Goal: Task Accomplishment & Management: Use online tool/utility

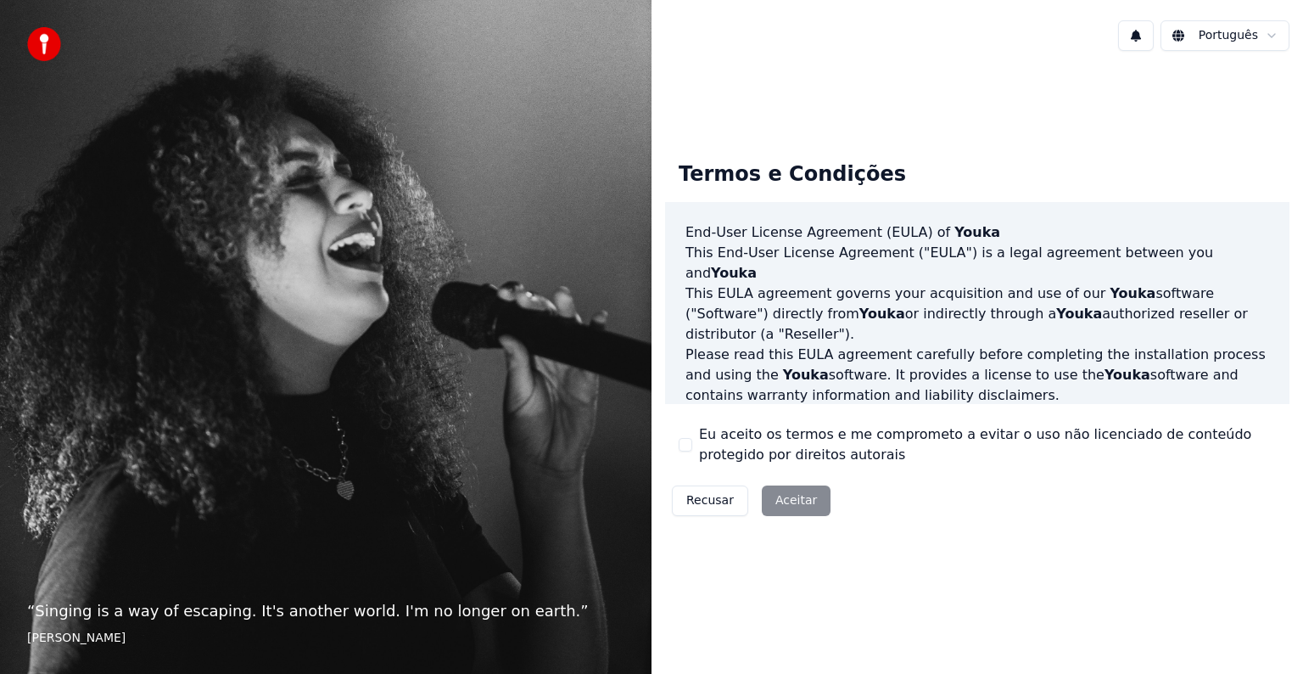
click at [782, 502] on div "Recusar Aceitar" at bounding box center [751, 501] width 172 height 44
click at [686, 449] on button "Eu aceito os termos e me comprometo a evitar o uso não licenciado de conteúdo p…" at bounding box center [686, 445] width 14 height 14
click at [791, 495] on button "Aceitar" at bounding box center [796, 500] width 69 height 31
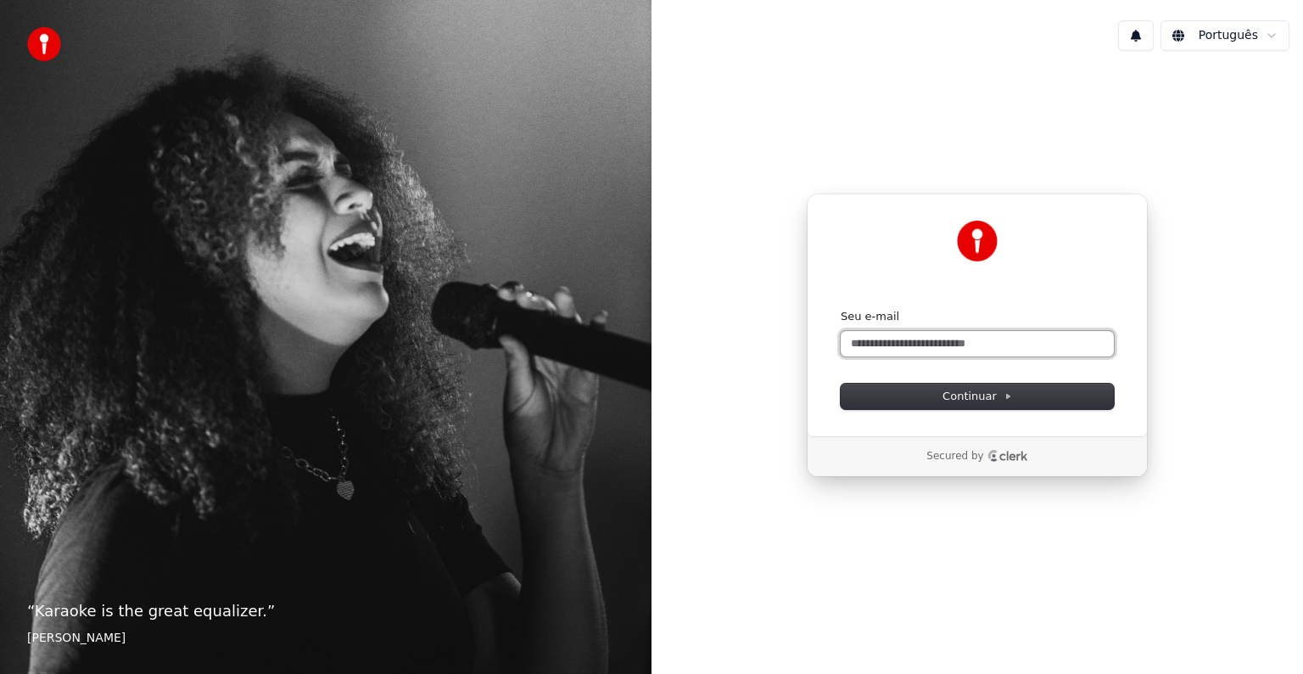
click at [882, 345] on input "Seu e-mail" at bounding box center [977, 343] width 273 height 25
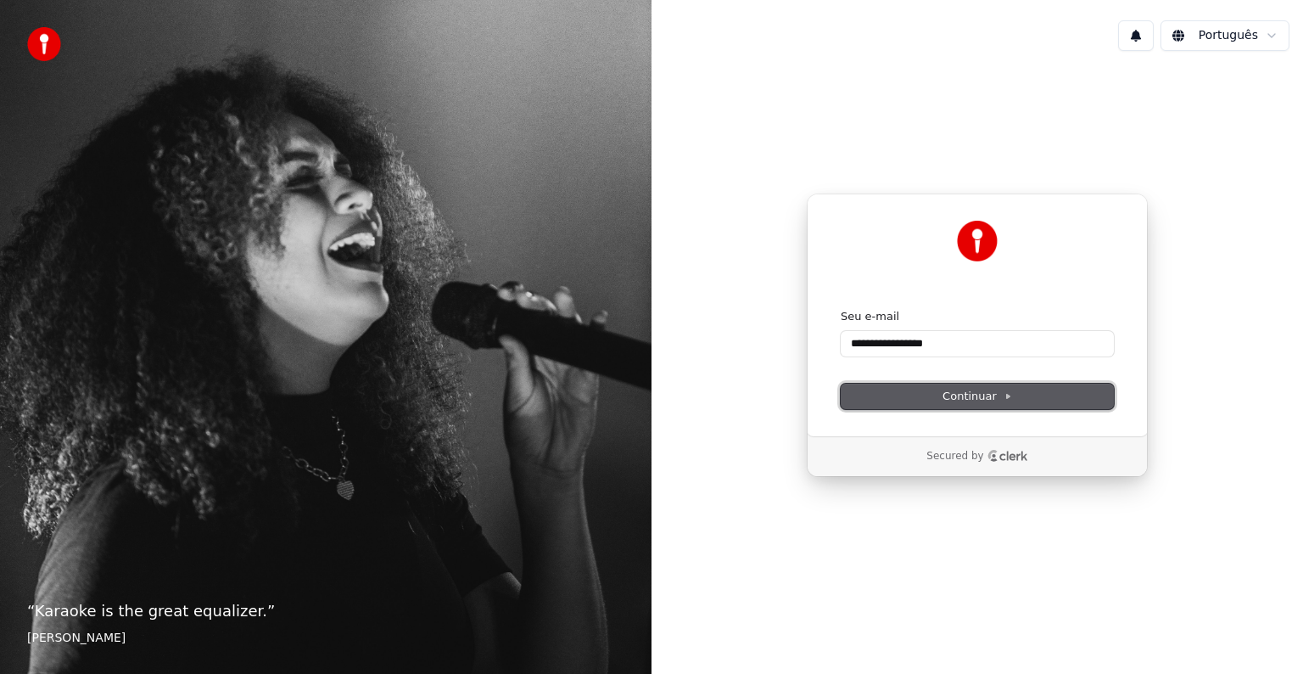
click at [954, 392] on span "Continuar" at bounding box center [978, 396] width 70 height 15
type input "**********"
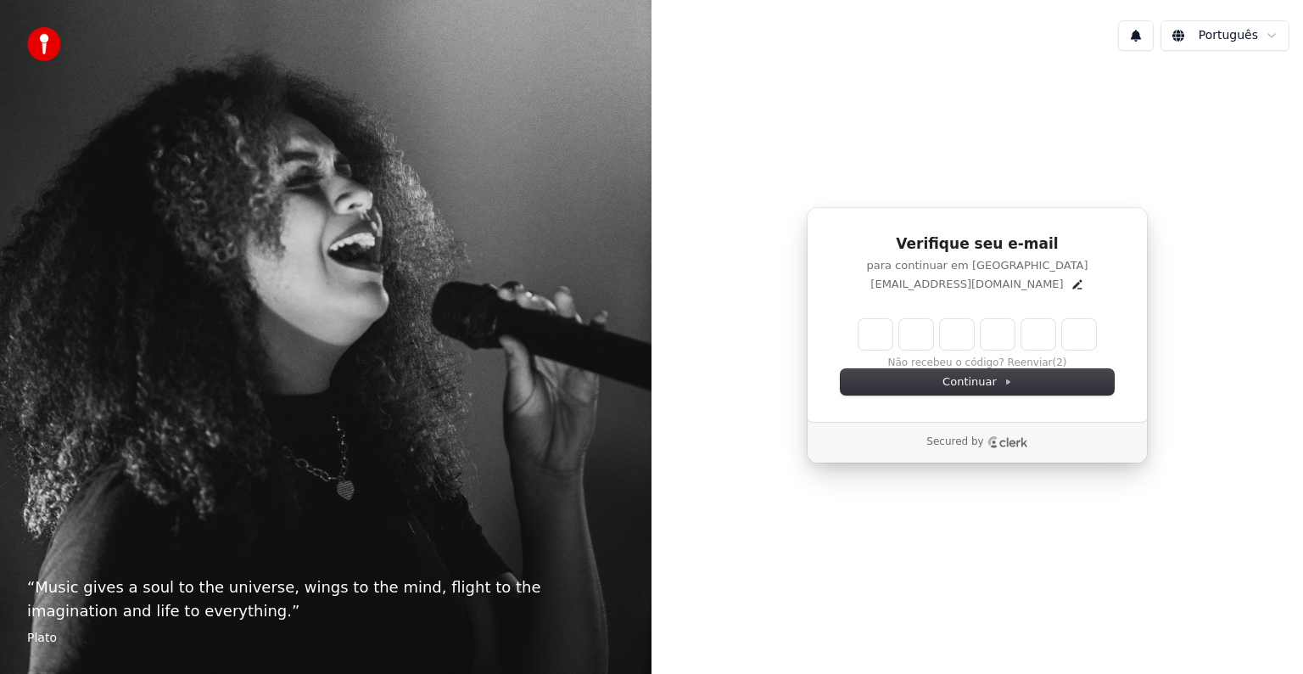
click at [881, 345] on input "Enter verification code" at bounding box center [978, 334] width 238 height 31
type input "******"
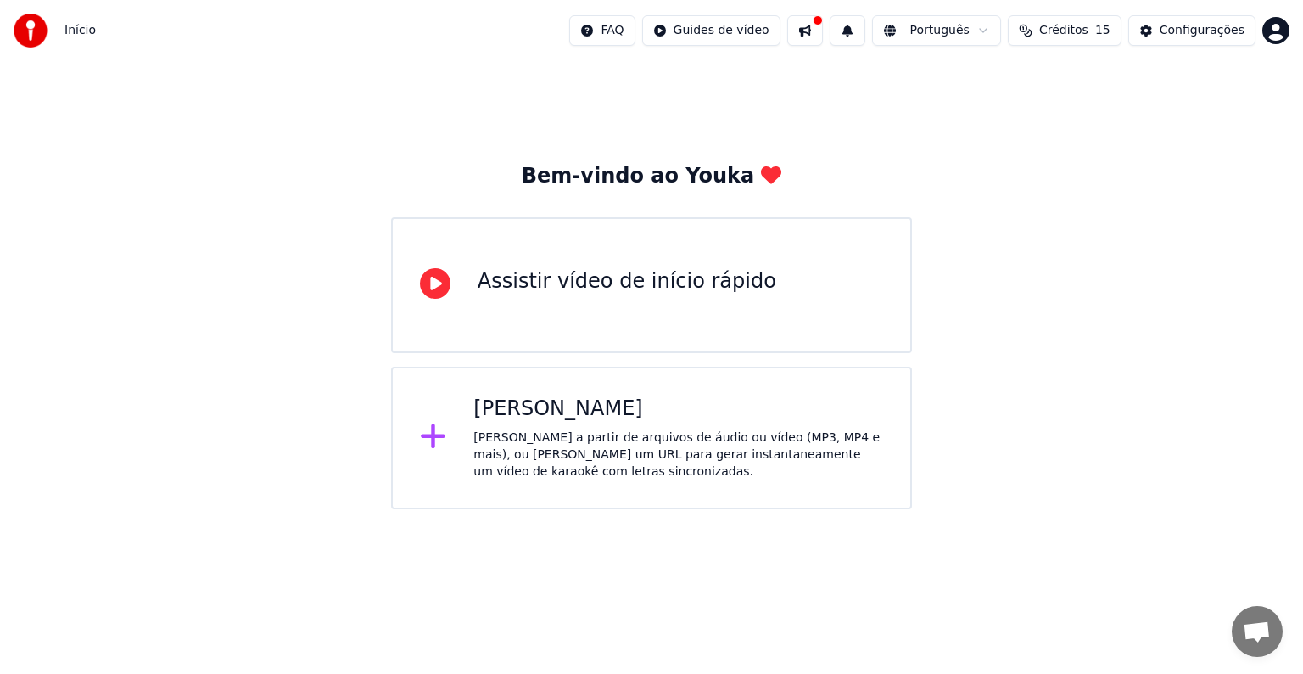
click at [516, 413] on div "[PERSON_NAME]" at bounding box center [678, 408] width 410 height 27
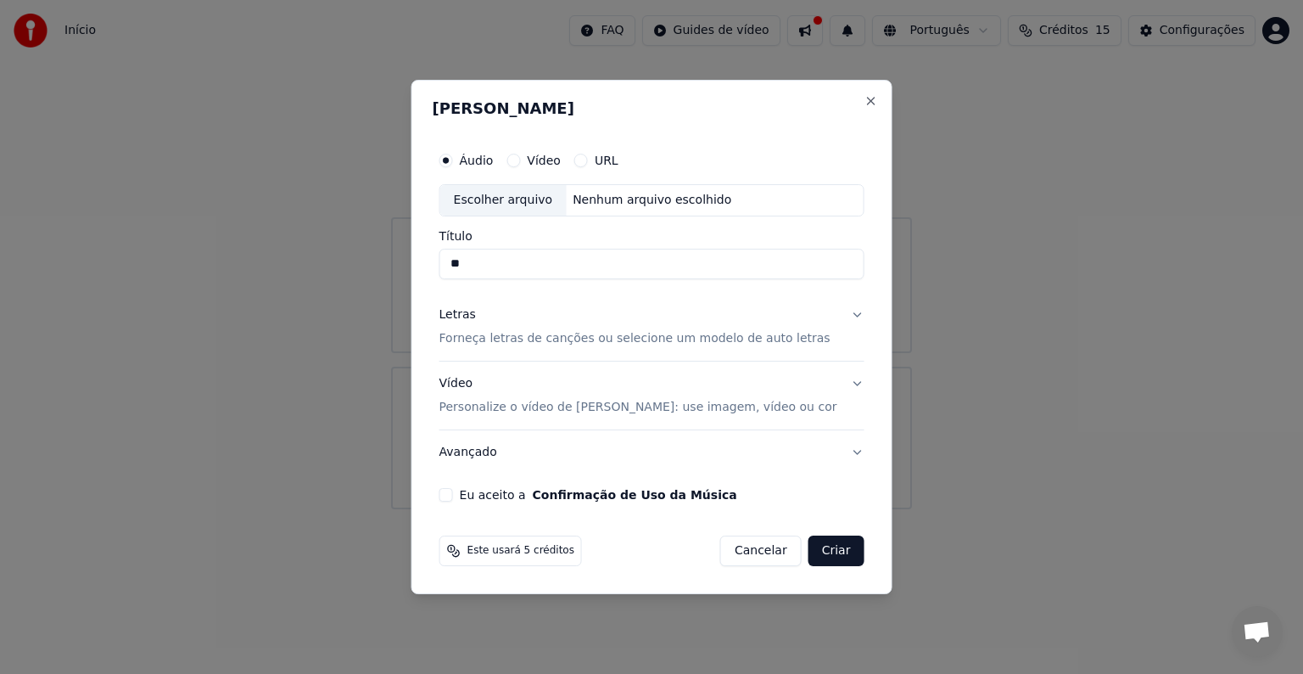
type input "*"
type input "**********"
click at [466, 315] on div "Letras" at bounding box center [457, 314] width 36 height 17
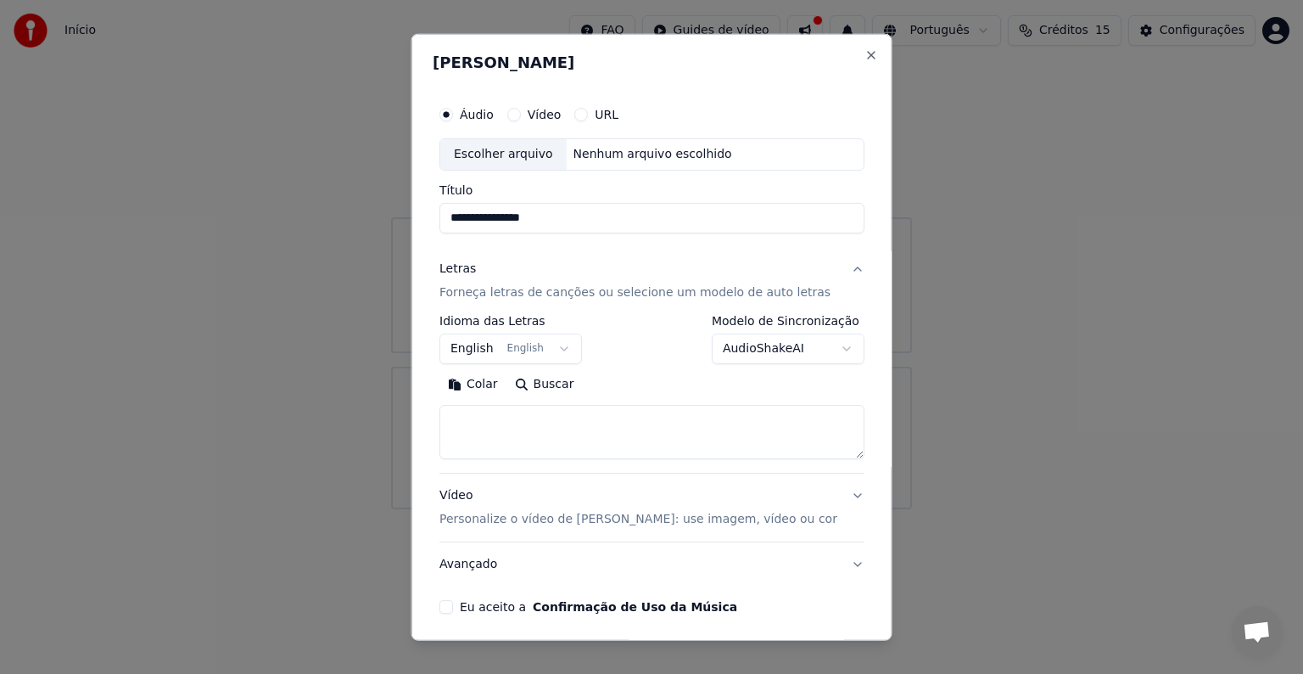
click at [546, 383] on button "Buscar" at bounding box center [544, 384] width 76 height 27
click at [537, 385] on button "Buscar" at bounding box center [544, 384] width 76 height 27
click at [478, 388] on button "Colar" at bounding box center [472, 384] width 67 height 27
type textarea "**********"
drag, startPoint x: 758, startPoint y: 423, endPoint x: 417, endPoint y: 445, distance: 341.8
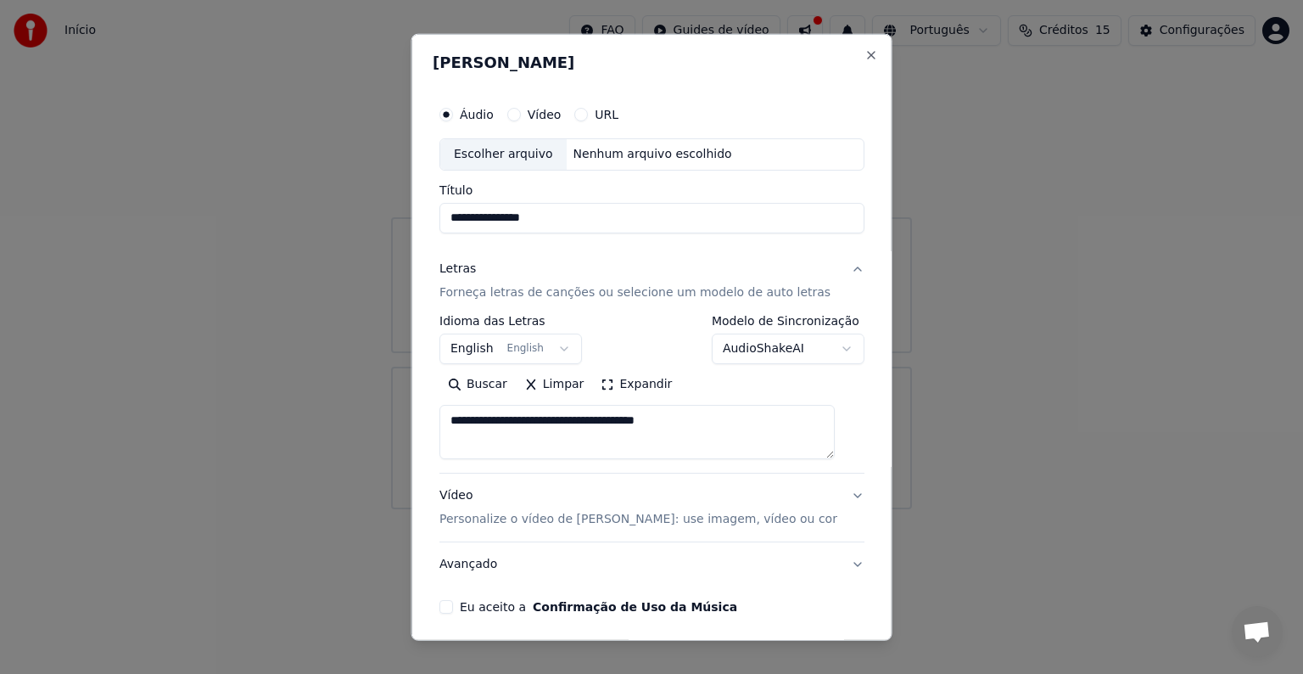
click at [417, 445] on body "**********" at bounding box center [651, 254] width 1303 height 509
click at [507, 431] on textarea at bounding box center [636, 432] width 395 height 54
click at [526, 383] on button "Buscar" at bounding box center [544, 384] width 76 height 27
click at [557, 381] on button "Buscar" at bounding box center [544, 384] width 76 height 27
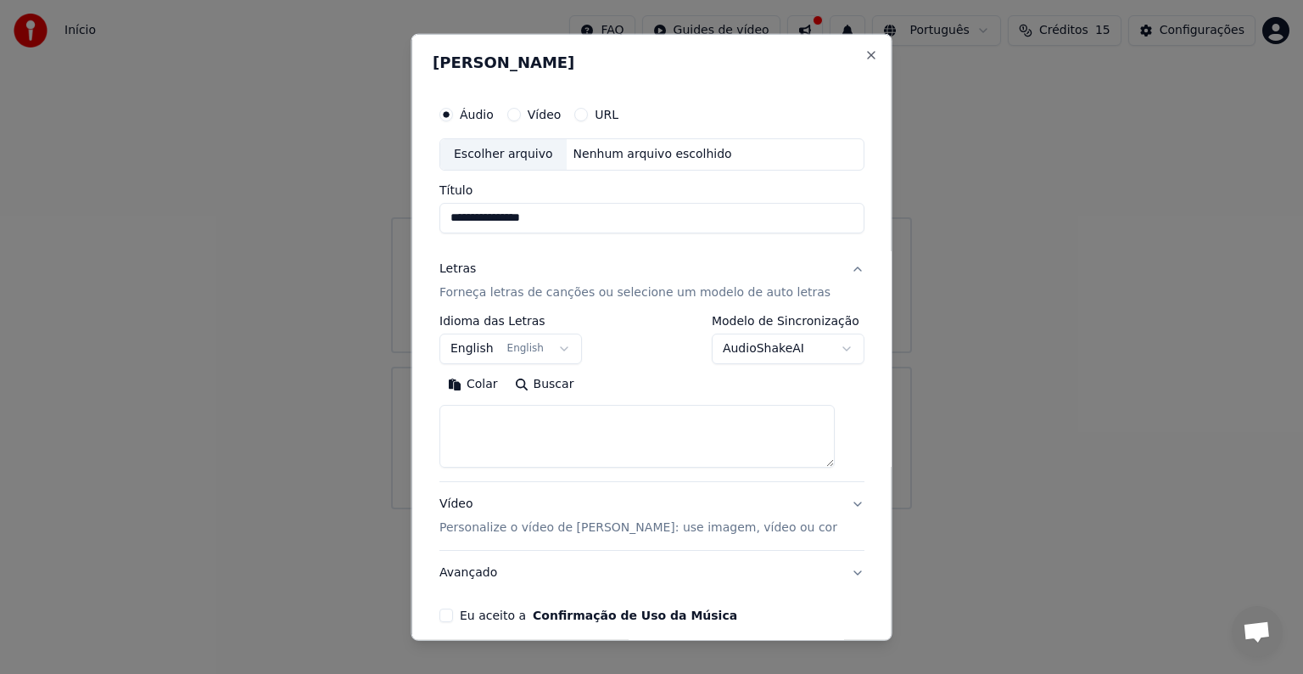
drag, startPoint x: 838, startPoint y: 456, endPoint x: 839, endPoint y: 465, distance: 9.4
click at [835, 465] on textarea at bounding box center [636, 436] width 395 height 63
click at [484, 413] on textarea at bounding box center [636, 436] width 395 height 63
paste textarea "**********"
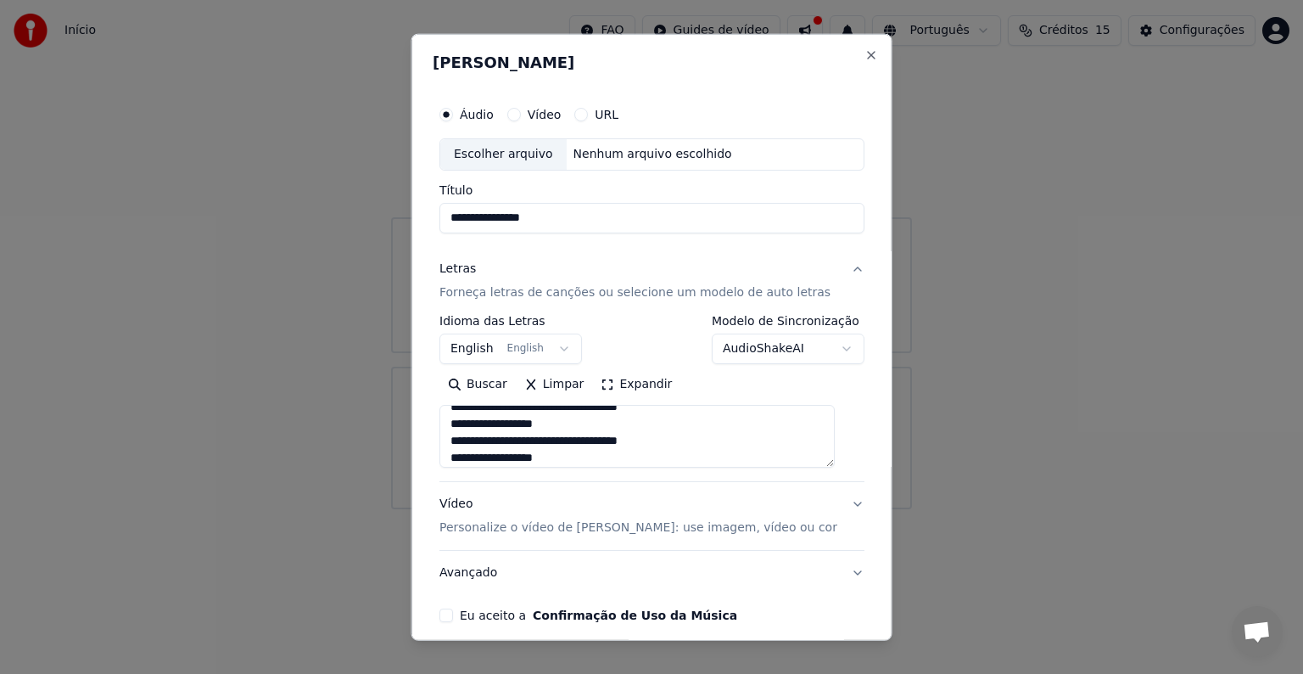
type textarea "**********"
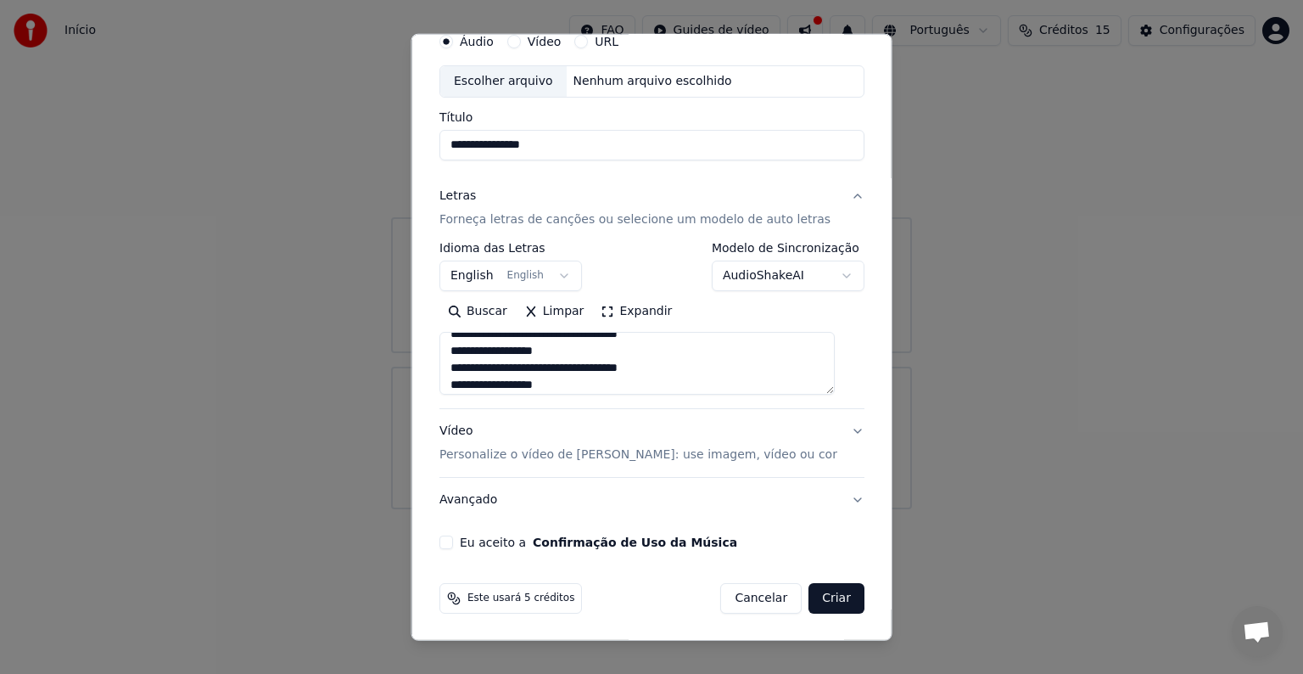
click at [479, 433] on div "Vídeo Personalize o vídeo de karaokê: use imagem, vídeo ou cor" at bounding box center [638, 443] width 398 height 41
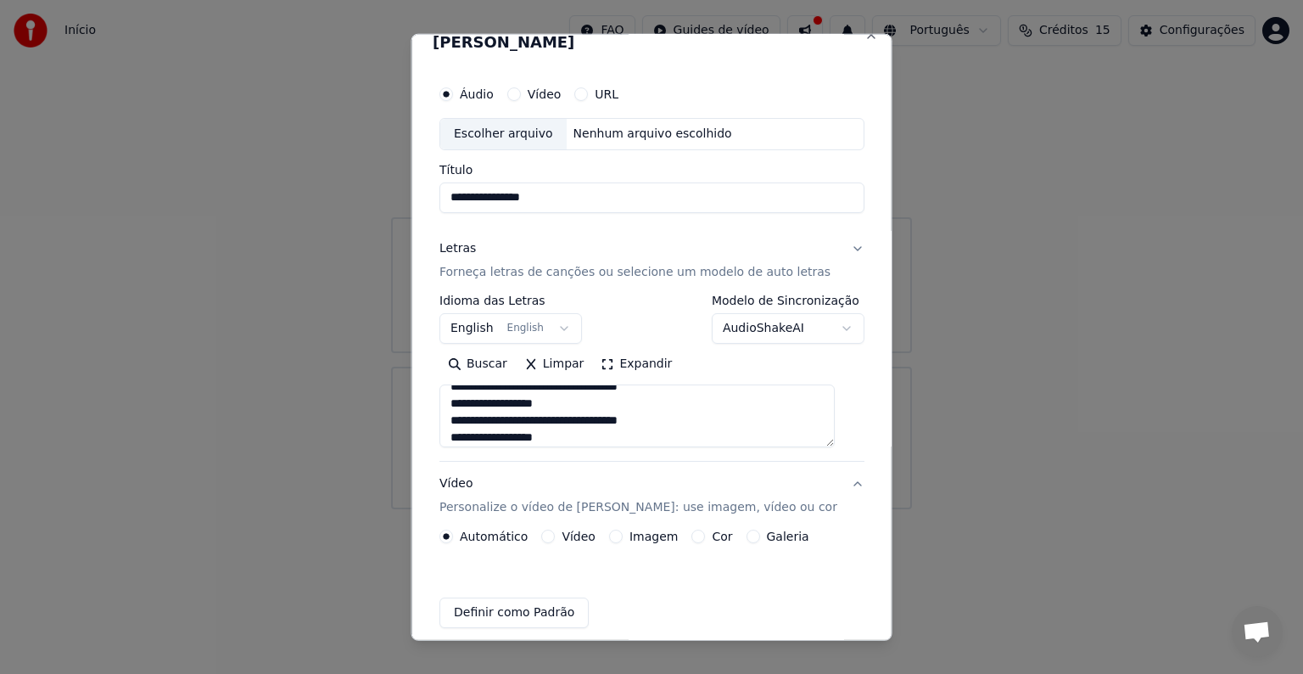
scroll to position [19, 0]
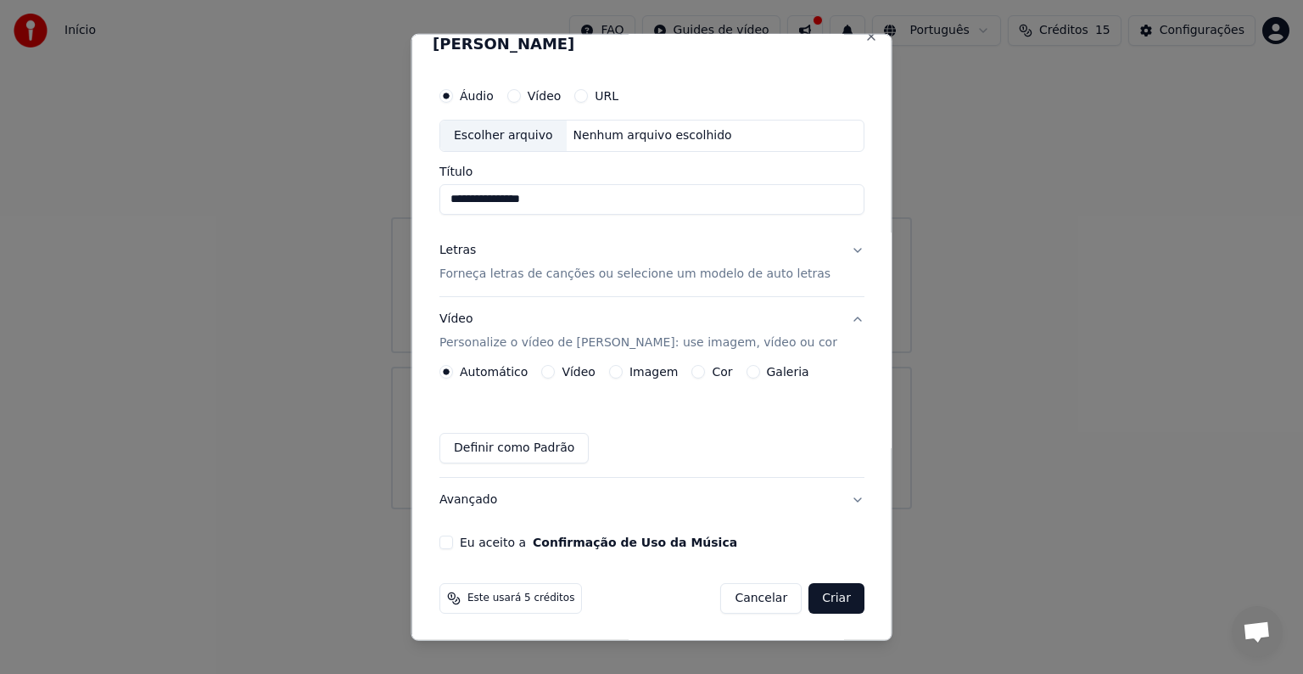
click at [567, 373] on label "Vídeo" at bounding box center [579, 372] width 34 height 12
click at [555, 373] on button "Vídeo" at bounding box center [548, 372] width 14 height 14
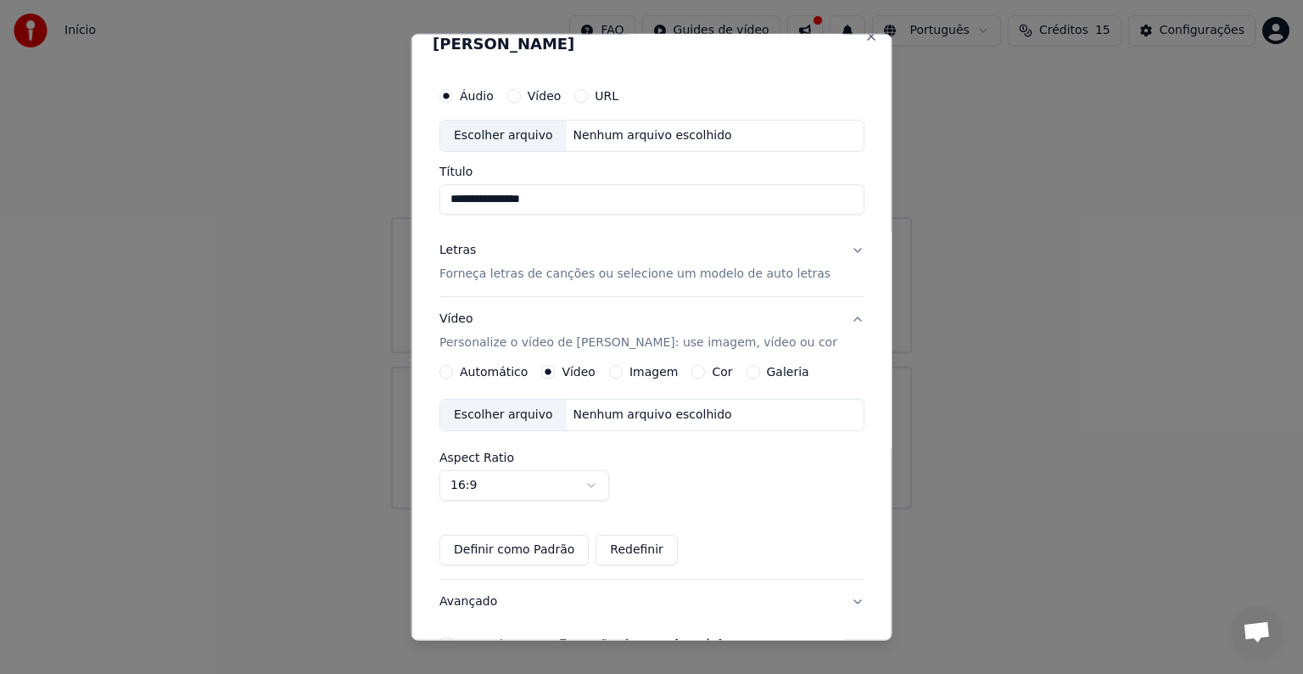
click at [592, 408] on div "Nenhum arquivo escolhido" at bounding box center [652, 414] width 172 height 17
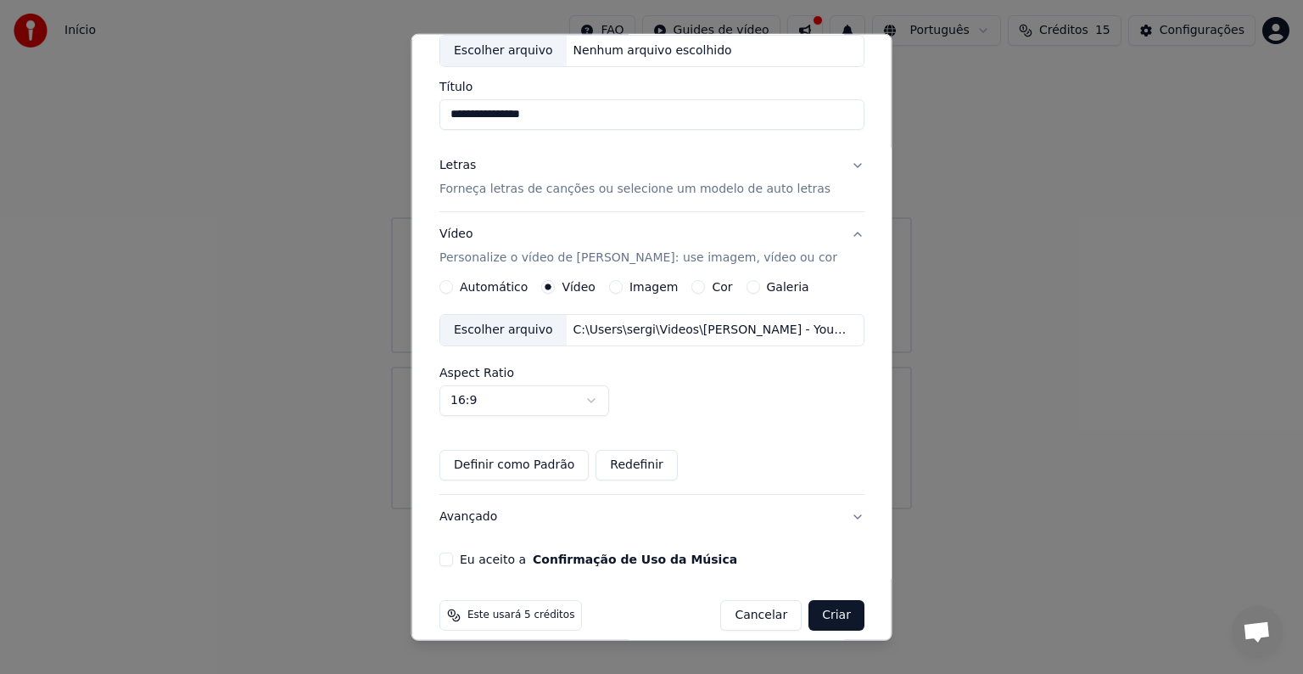
click at [455, 556] on div "Eu aceito a Confirmação de Uso da Música" at bounding box center [651, 559] width 425 height 14
click at [449, 557] on button "Eu aceito a Confirmação de Uso da Música" at bounding box center [446, 559] width 14 height 14
click at [814, 614] on button "Criar" at bounding box center [837, 615] width 56 height 31
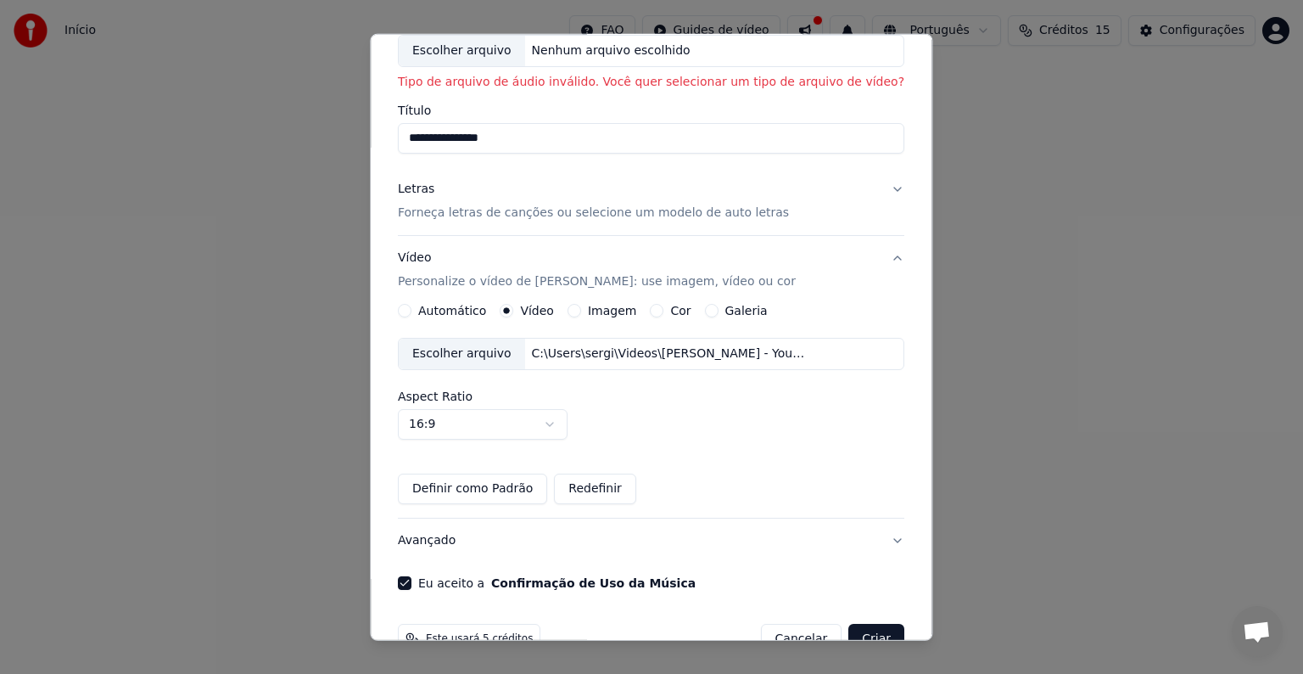
scroll to position [143, 0]
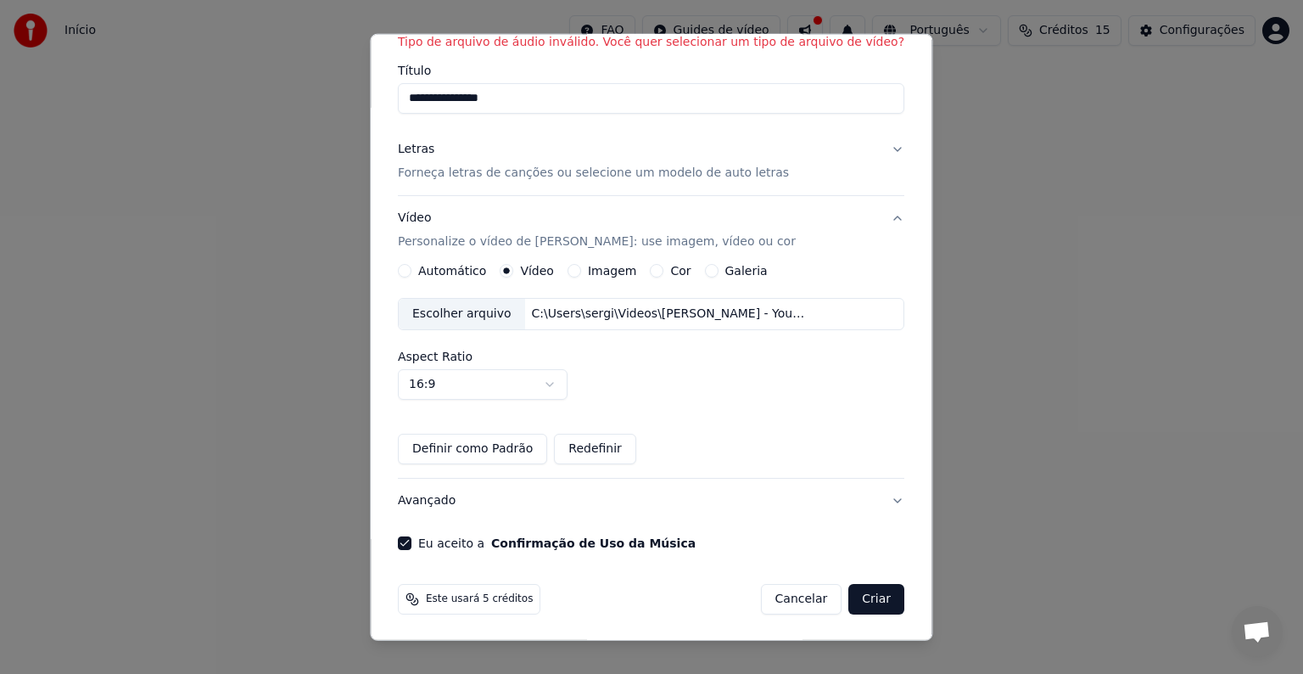
click at [852, 599] on button "Criar" at bounding box center [877, 599] width 56 height 31
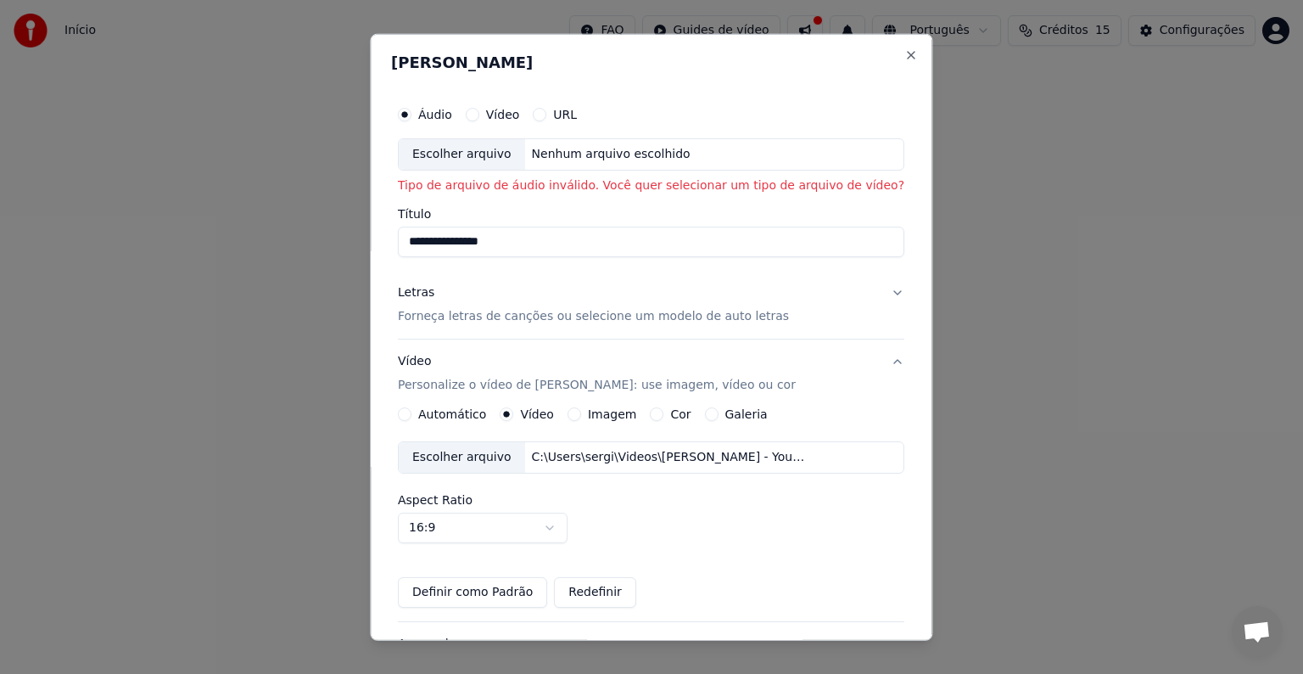
click at [479, 112] on button "Vídeo" at bounding box center [473, 115] width 14 height 14
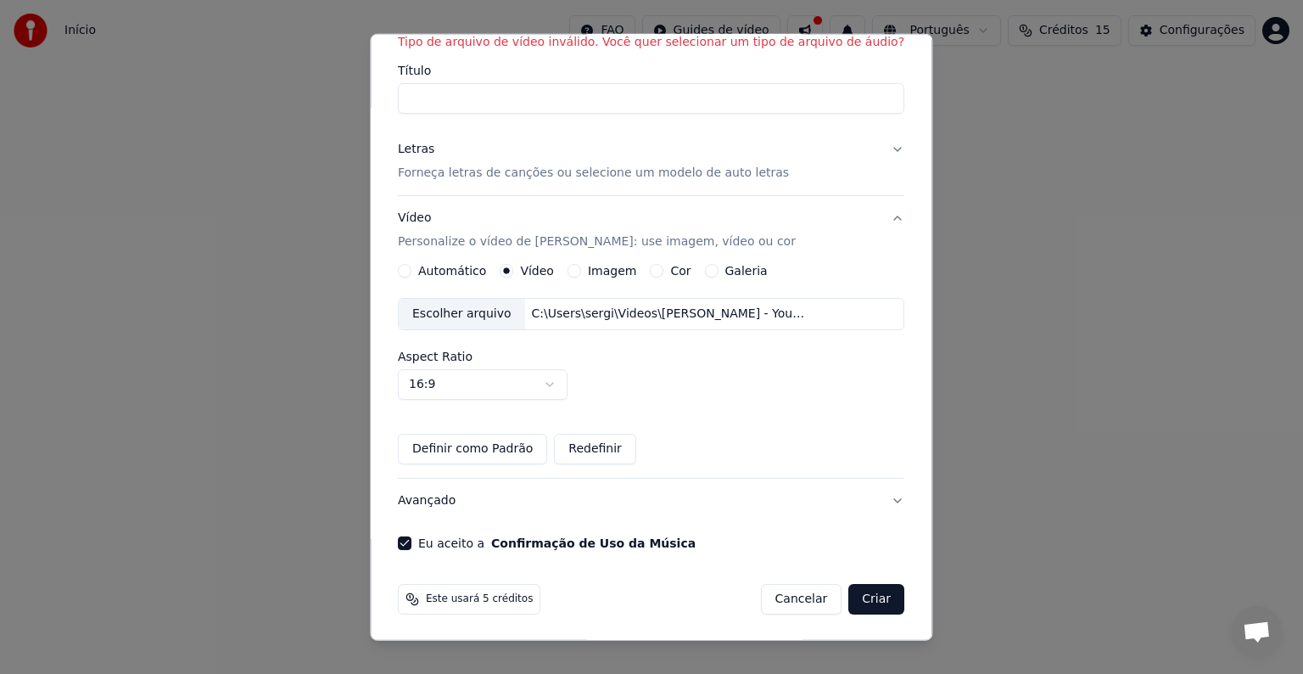
scroll to position [59, 0]
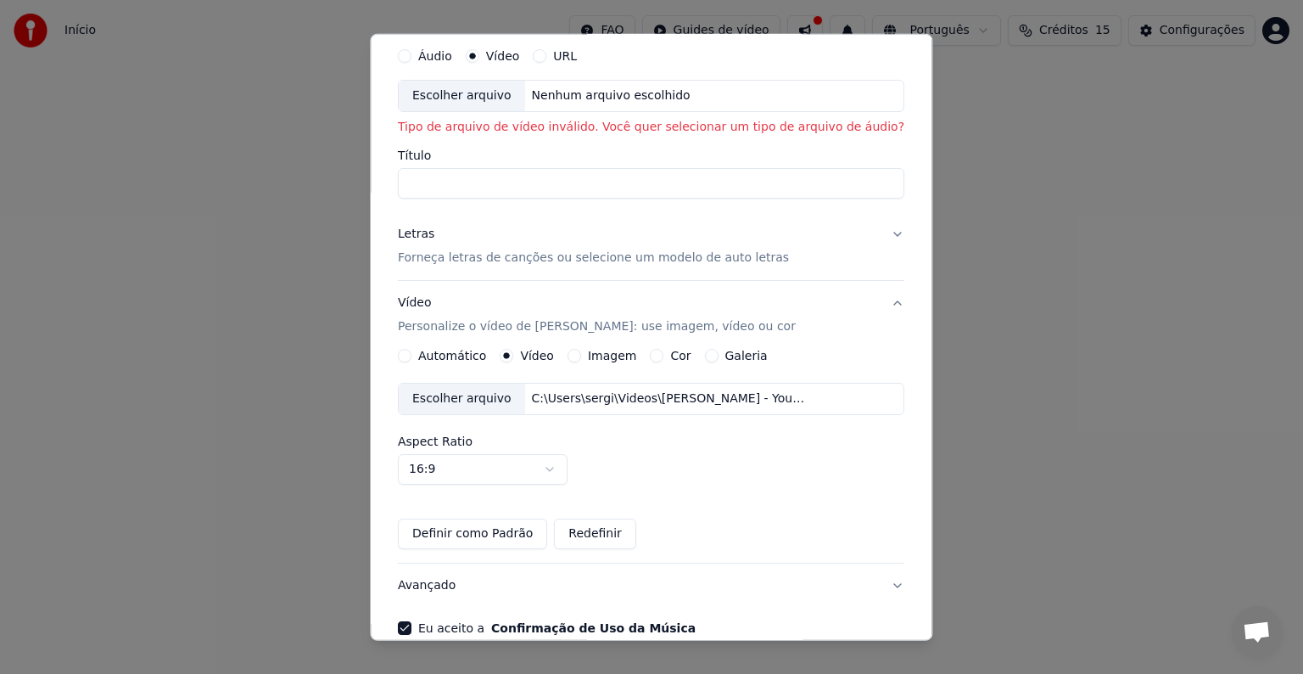
click at [635, 256] on p "Forneça letras de canções ou selecione um modelo de auto letras" at bounding box center [593, 257] width 391 height 17
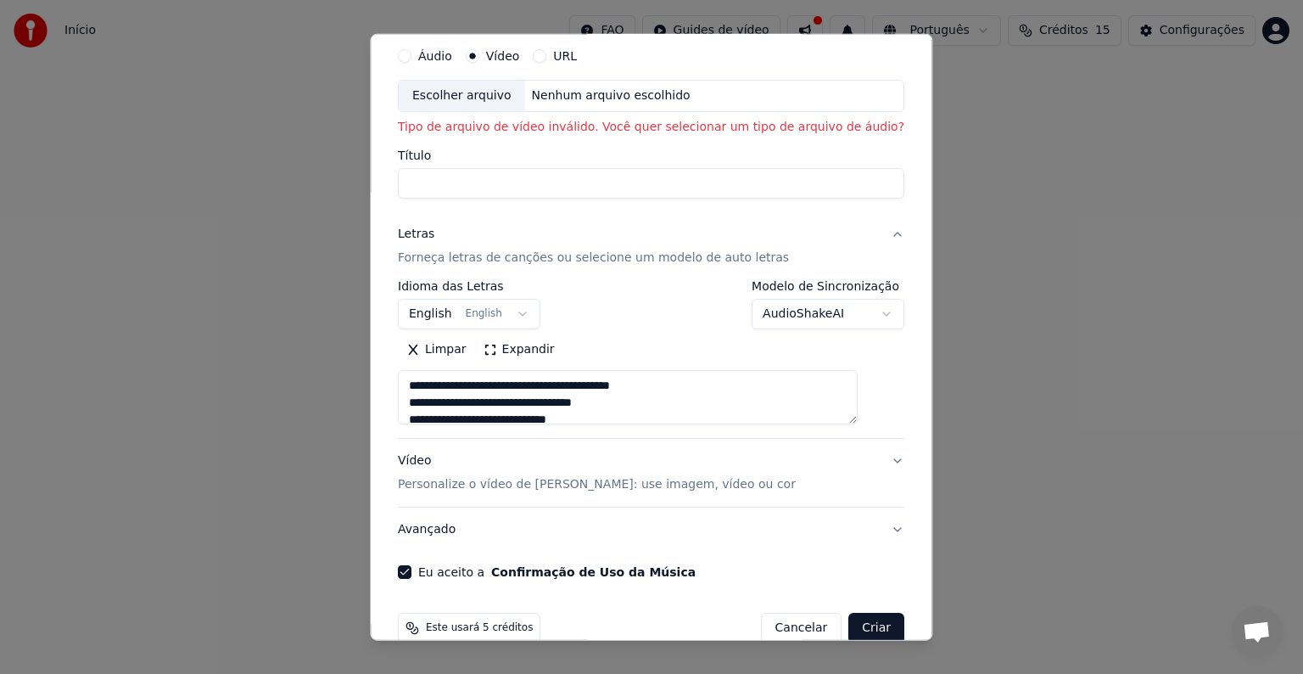
click at [849, 621] on button "Criar" at bounding box center [877, 628] width 56 height 31
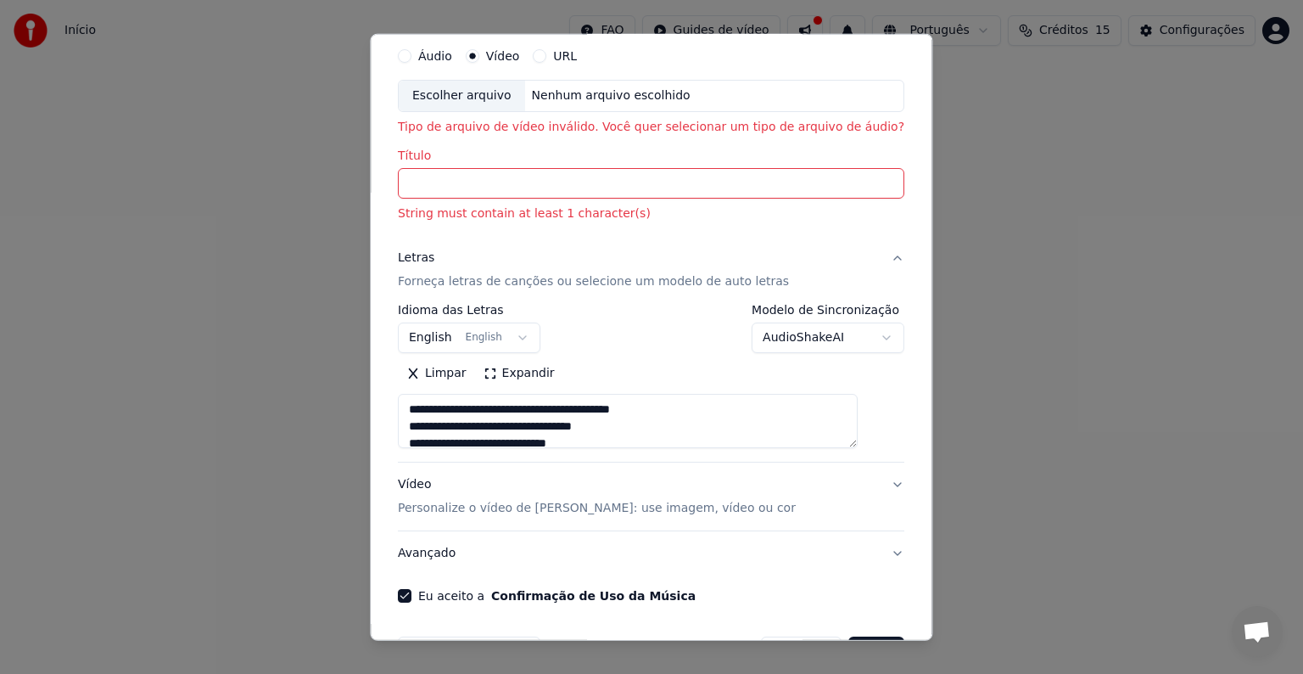
click at [473, 191] on input "Título" at bounding box center [651, 183] width 507 height 31
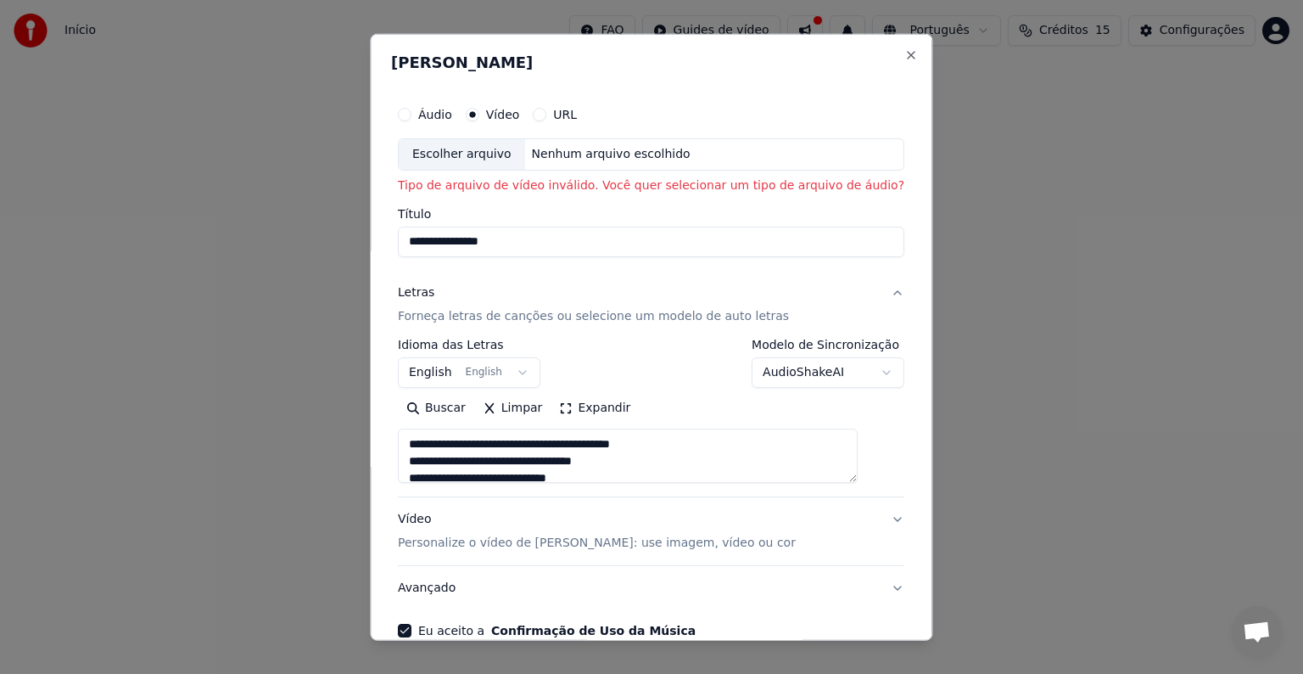
scroll to position [85, 0]
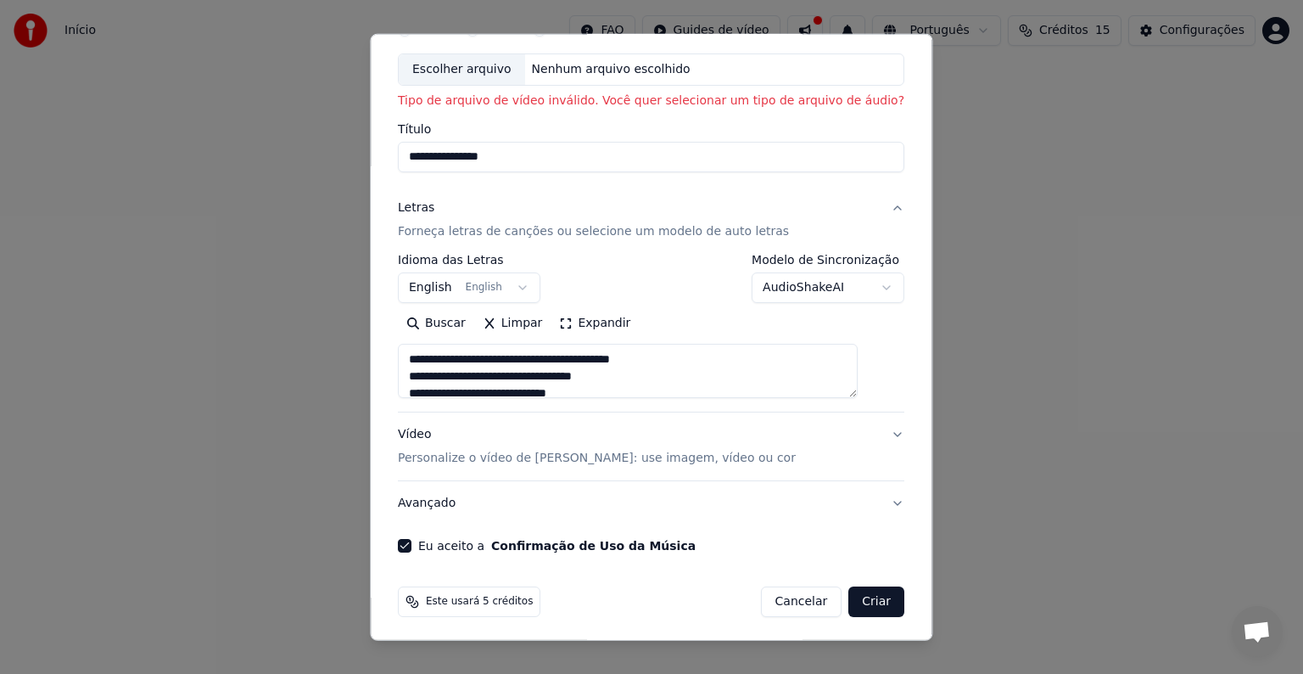
click at [849, 594] on button "Criar" at bounding box center [877, 601] width 56 height 31
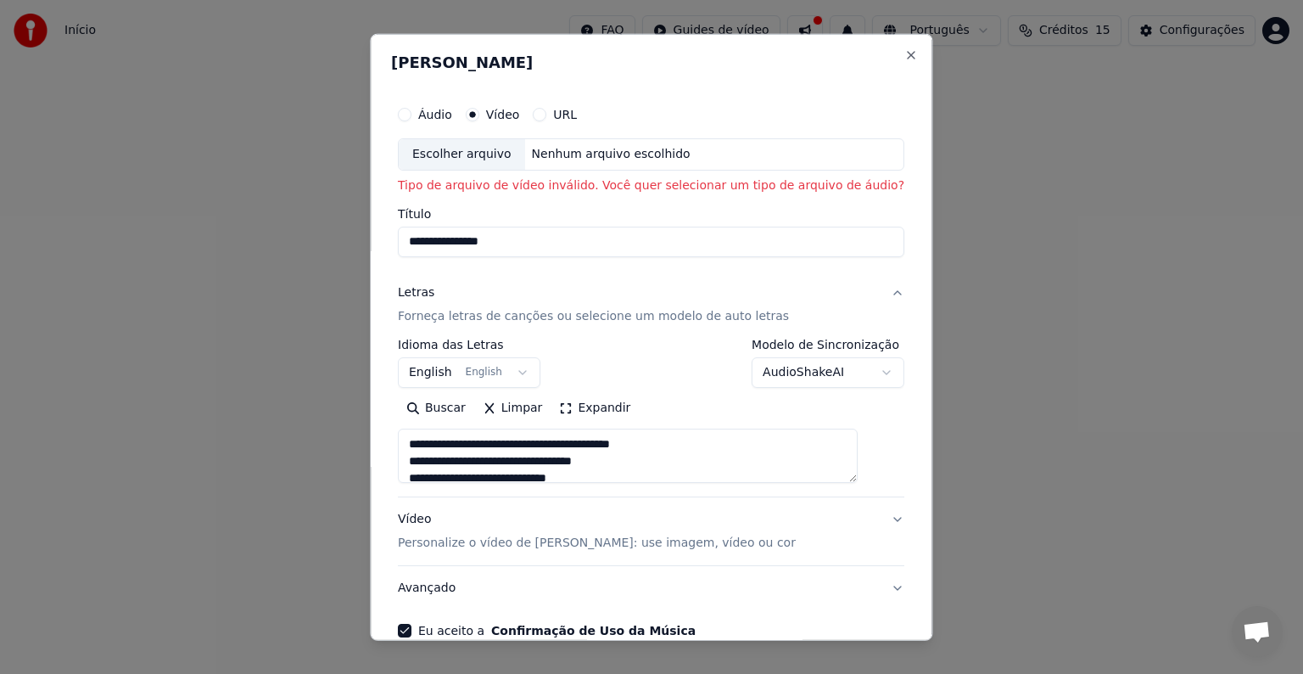
click at [464, 156] on div "Escolher arquivo" at bounding box center [462, 154] width 126 height 31
type input "**********"
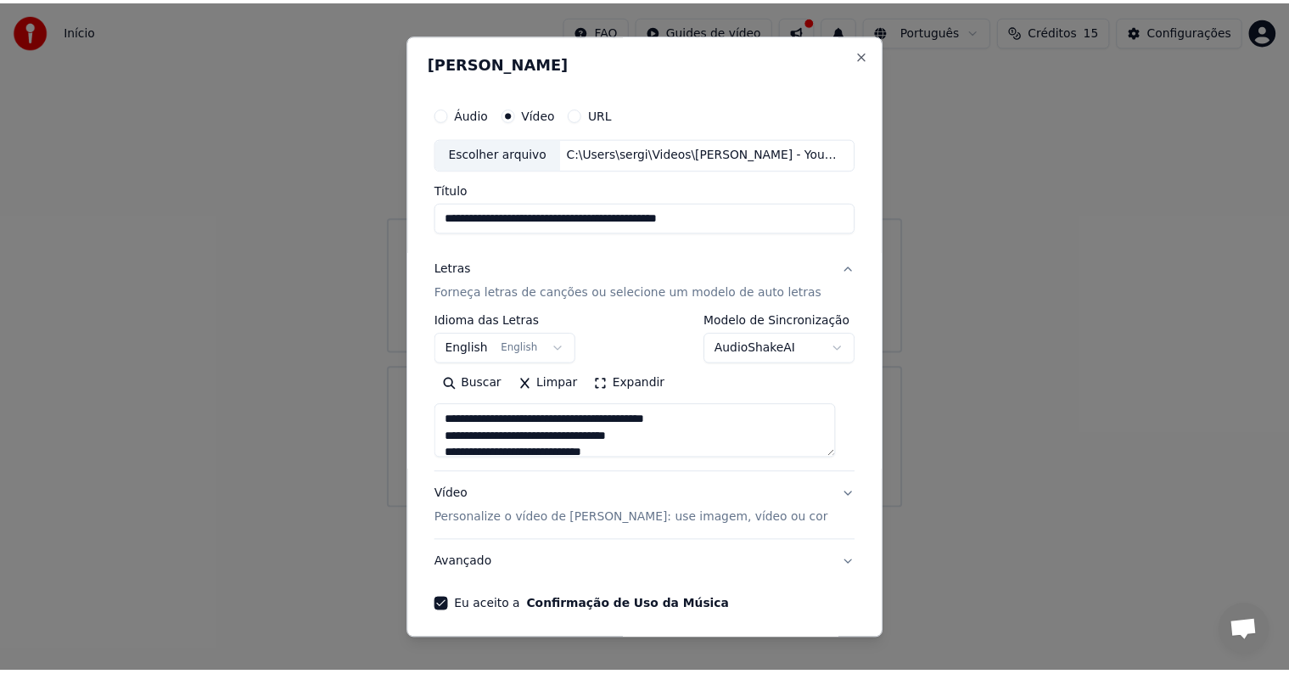
scroll to position [64, 0]
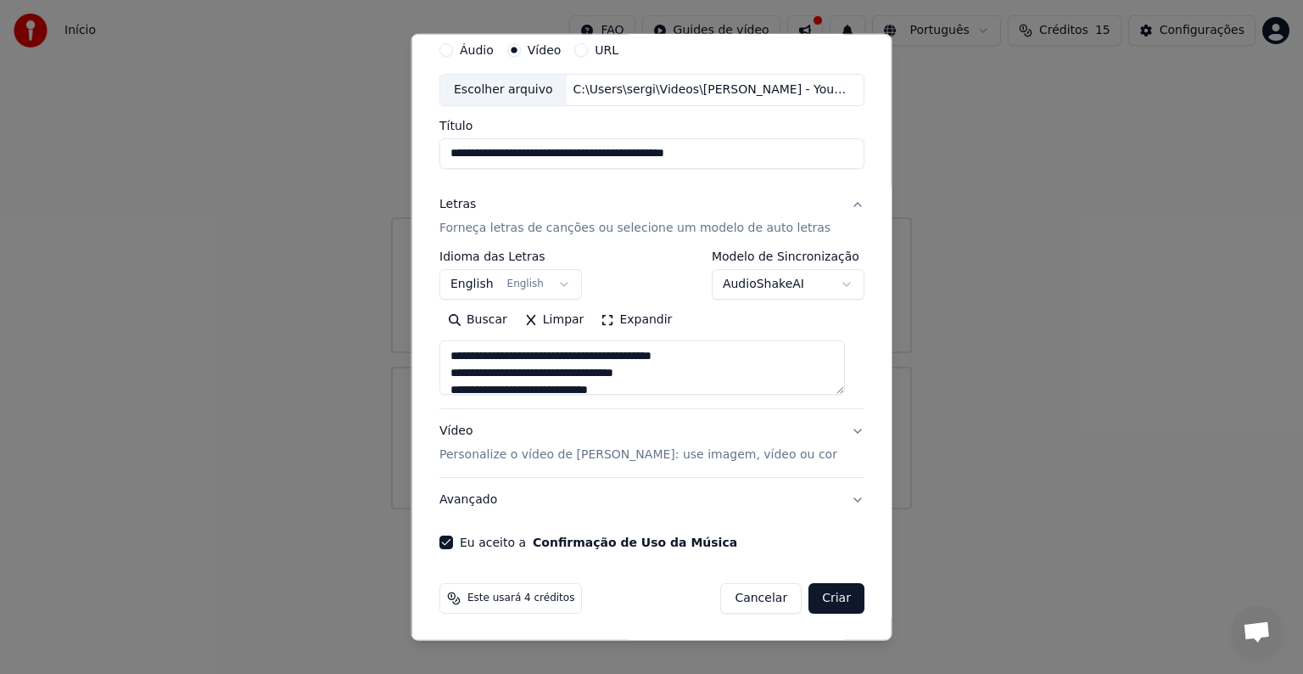
click at [824, 595] on button "Criar" at bounding box center [837, 598] width 56 height 31
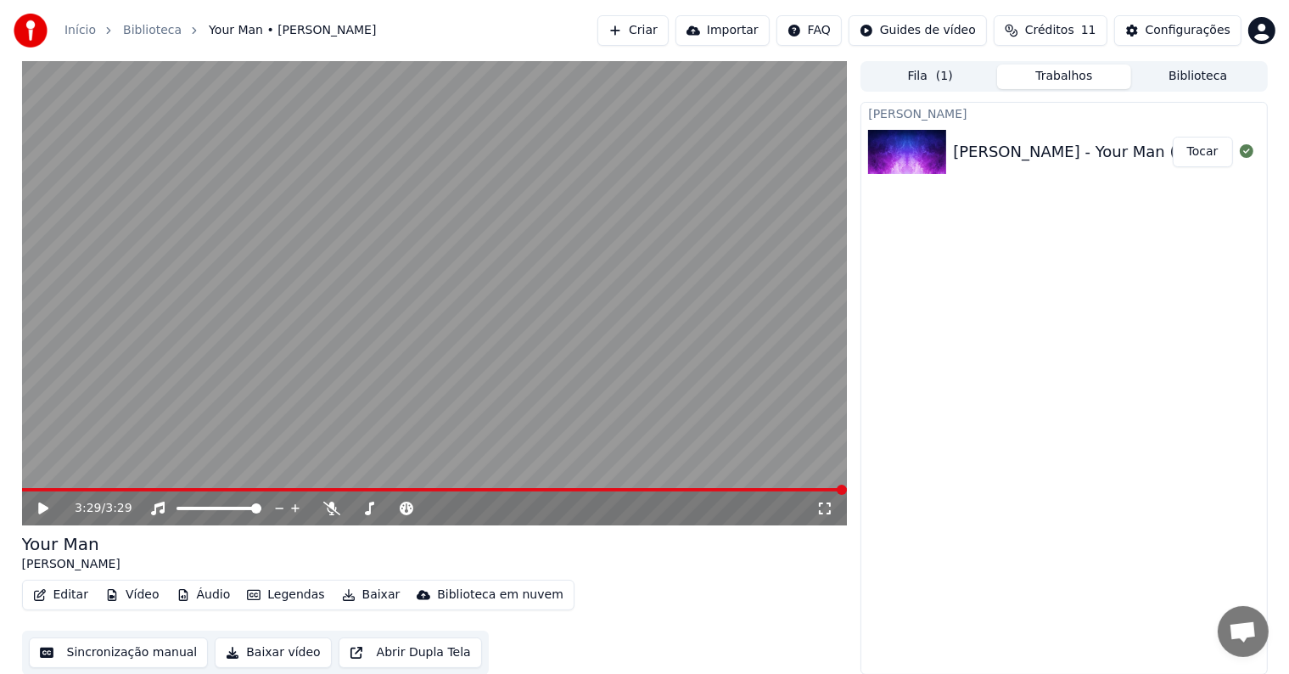
click at [262, 651] on button "Baixar vídeo" at bounding box center [273, 652] width 116 height 31
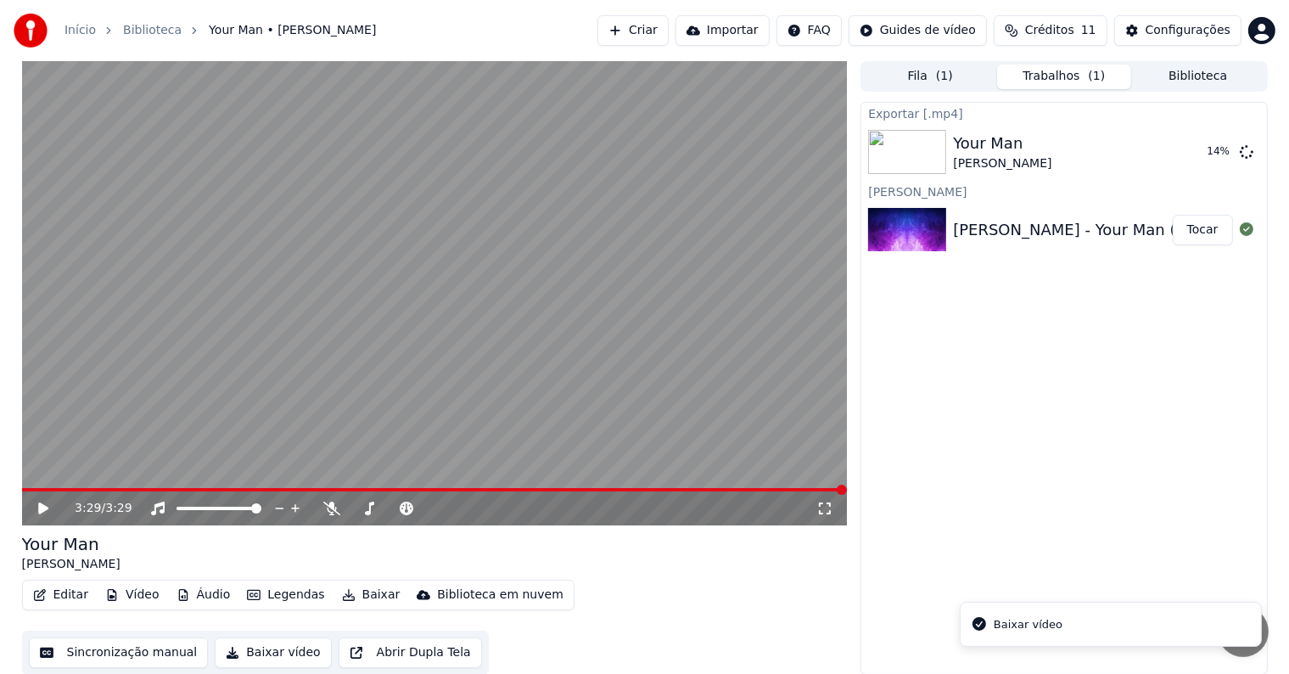
click at [1007, 621] on div "Baixar vídeo" at bounding box center [1027, 624] width 69 height 17
click at [274, 646] on button "Baixar vídeo" at bounding box center [273, 651] width 116 height 31
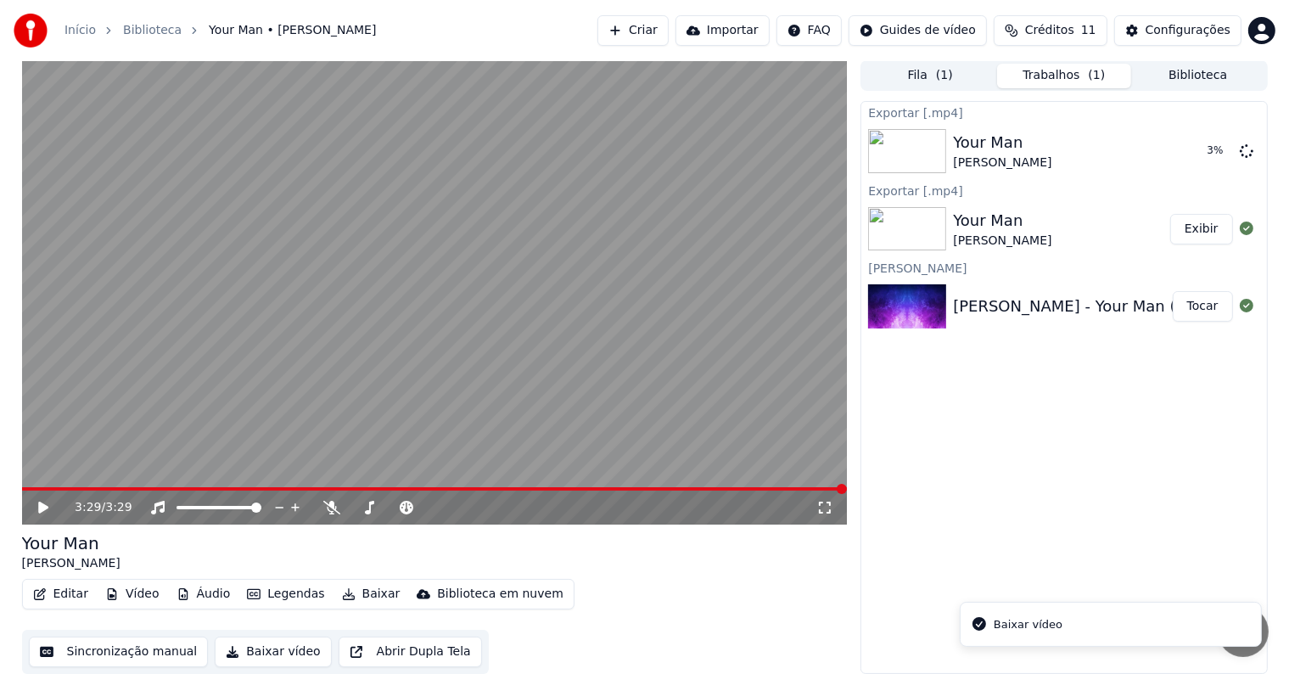
click at [999, 626] on div "Baixar vídeo" at bounding box center [1027, 624] width 69 height 17
click at [1206, 231] on button "Exibir" at bounding box center [1201, 229] width 63 height 31
click at [957, 505] on div "Exportar [.mp4] Your Man [PERSON_NAME] Exibir Exportar [.mp4] Your Man [PERSON_…" at bounding box center [1063, 387] width 406 height 573
click at [463, 591] on div "Biblioteca em nuvem" at bounding box center [500, 593] width 126 height 17
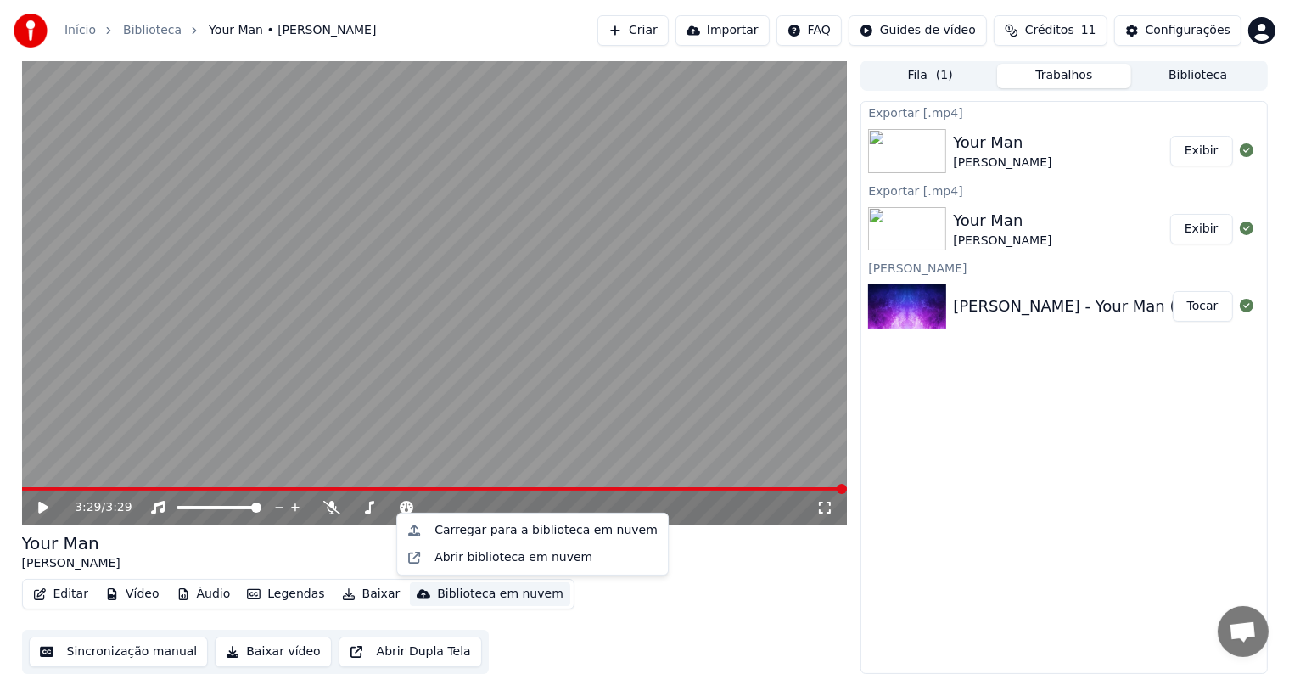
click at [714, 577] on div "Your Man [PERSON_NAME] Editar Vídeo Áudio Legendas Baixar Biblioteca em nuvem S…" at bounding box center [435, 602] width 826 height 143
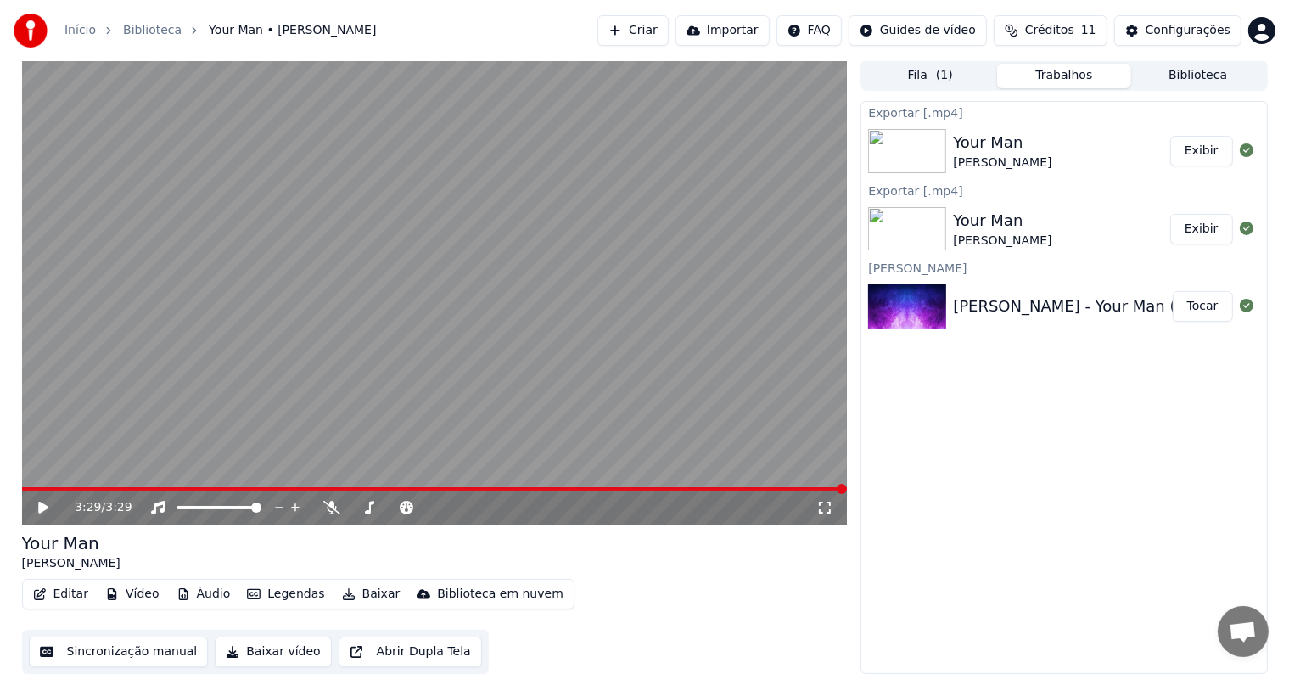
click at [355, 595] on button "Baixar" at bounding box center [371, 594] width 72 height 24
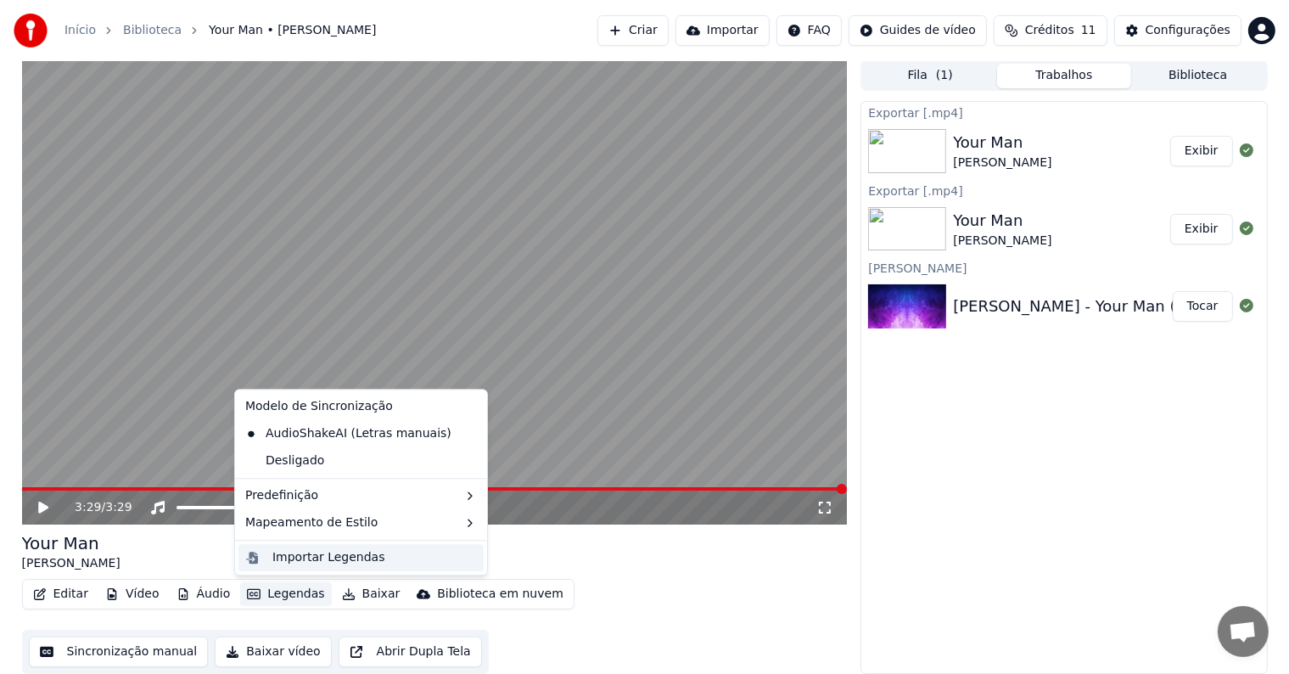
click at [299, 563] on div "Importar Legendas" at bounding box center [328, 557] width 113 height 17
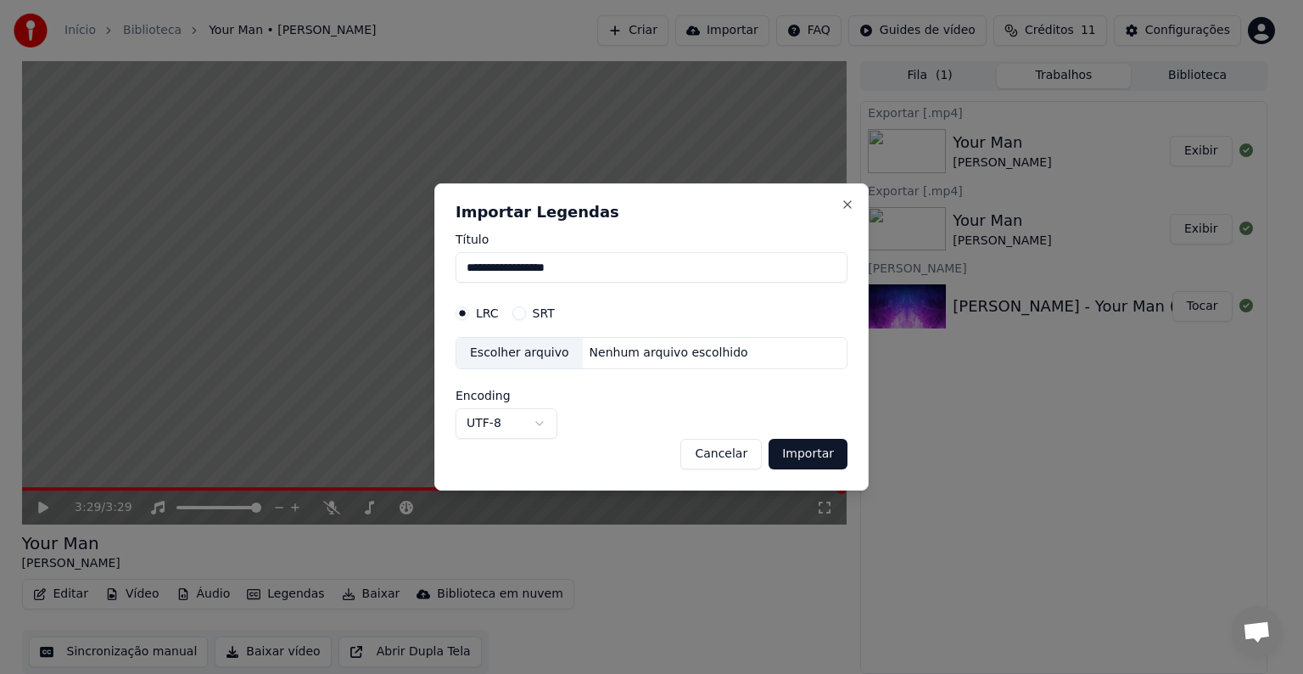
click at [517, 313] on button "SRT" at bounding box center [519, 313] width 14 height 14
click at [785, 452] on button "Importar" at bounding box center [808, 454] width 79 height 31
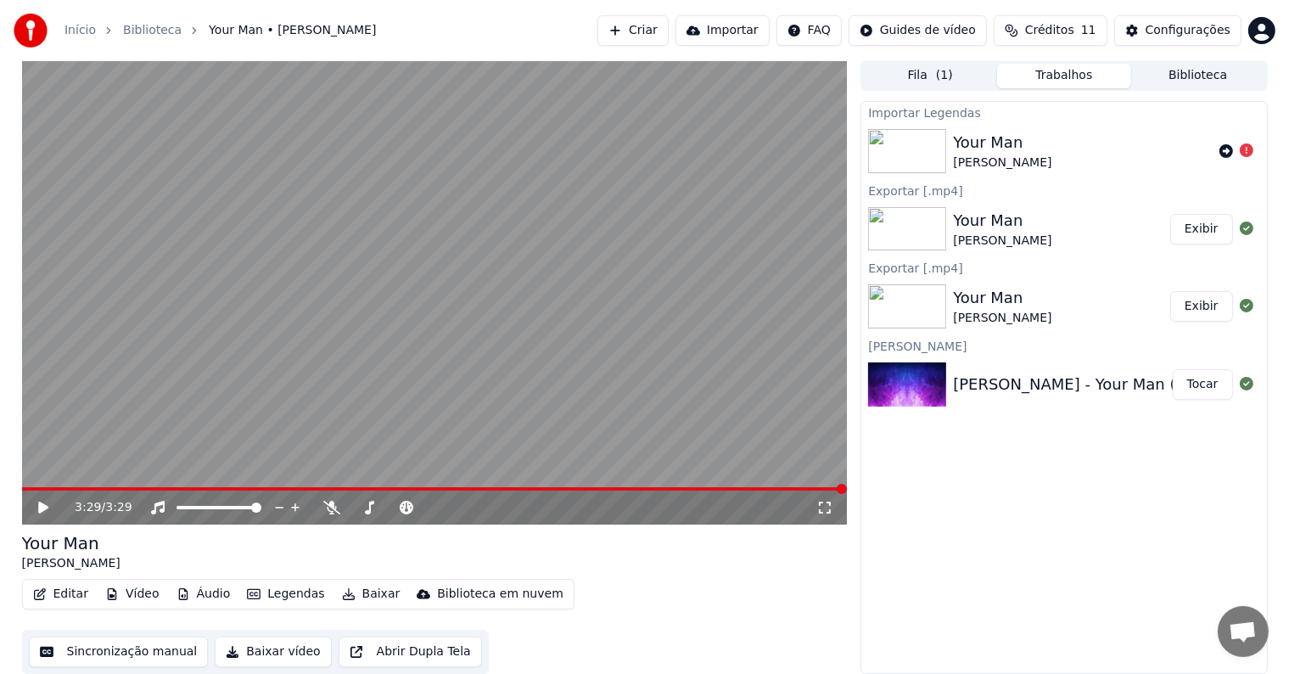
scroll to position [0, 0]
click at [657, 24] on button "Criar" at bounding box center [632, 30] width 71 height 31
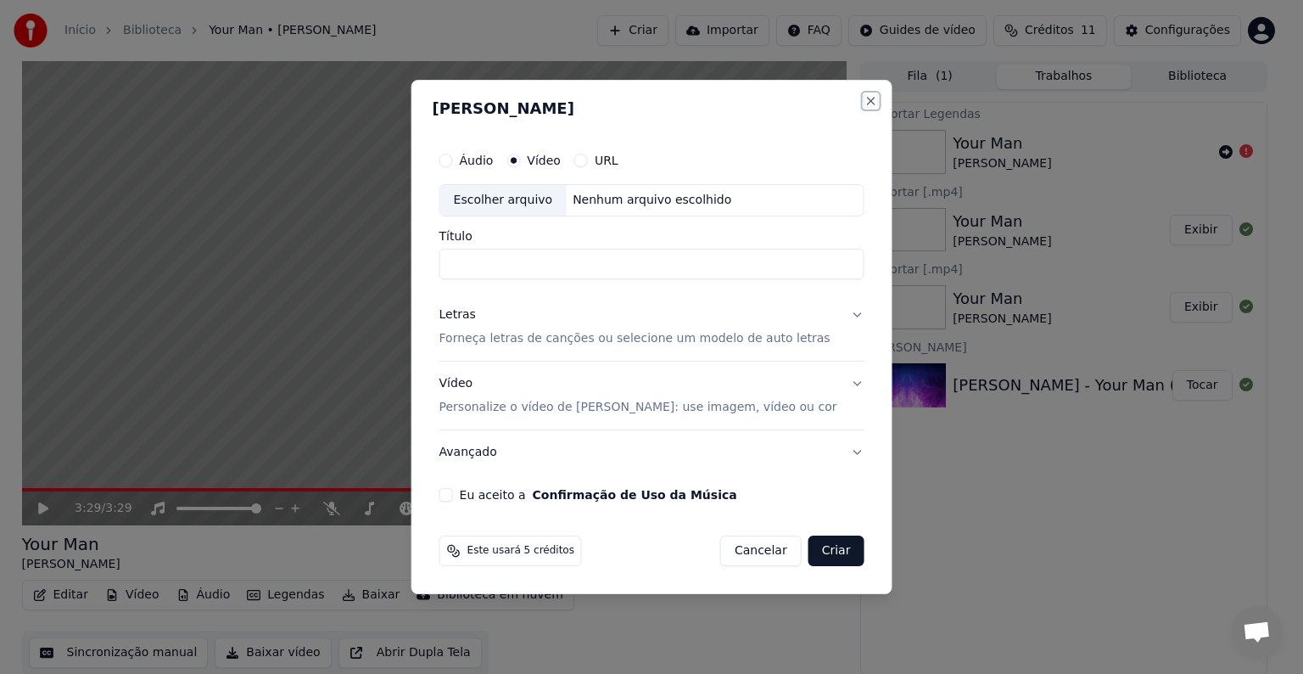
click at [864, 98] on button "Close" at bounding box center [871, 101] width 14 height 14
